Goal: Transaction & Acquisition: Download file/media

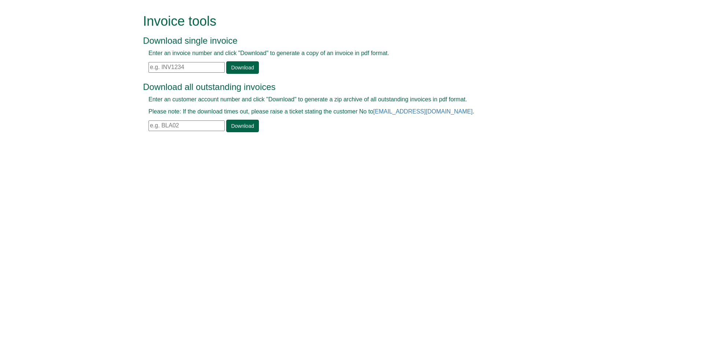
click at [186, 66] on input "text" at bounding box center [187, 67] width 76 height 11
paste input "INV1402643"
click at [228, 69] on link "Download" at bounding box center [242, 67] width 32 height 12
click at [180, 70] on input "INV1402643" at bounding box center [187, 67] width 76 height 11
click at [184, 65] on input "INV1402643" at bounding box center [187, 67] width 76 height 11
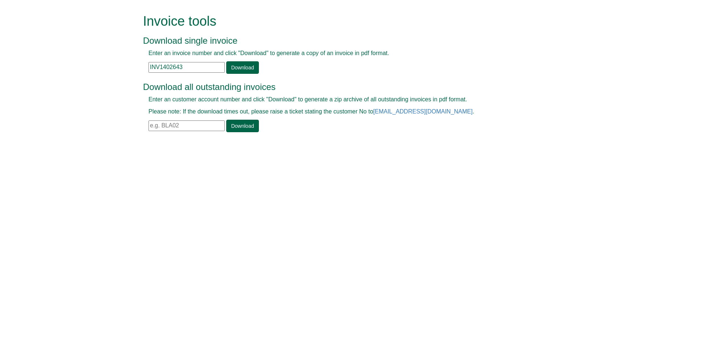
click at [184, 65] on input "INV1402643" at bounding box center [187, 67] width 76 height 11
click at [184, 66] on input "INV1402643" at bounding box center [187, 67] width 76 height 11
paste input "5412"
type input "INV1405412"
click at [232, 60] on div "Enter an invoice number and click "Download" to generate a copy of an invoice i…" at bounding box center [344, 61] width 402 height 25
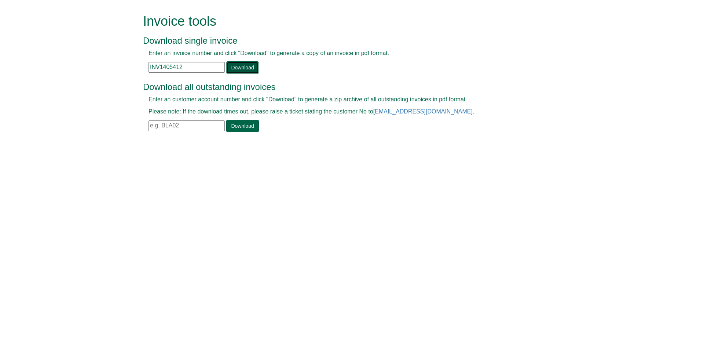
click at [233, 63] on link "Download" at bounding box center [242, 67] width 32 height 12
